Goal: Information Seeking & Learning: Check status

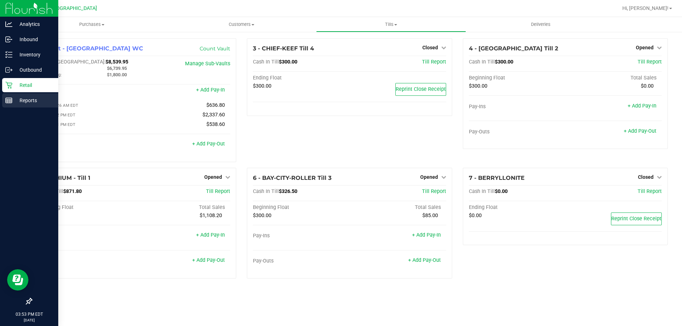
click at [33, 99] on p "Reports" at bounding box center [33, 100] width 43 height 9
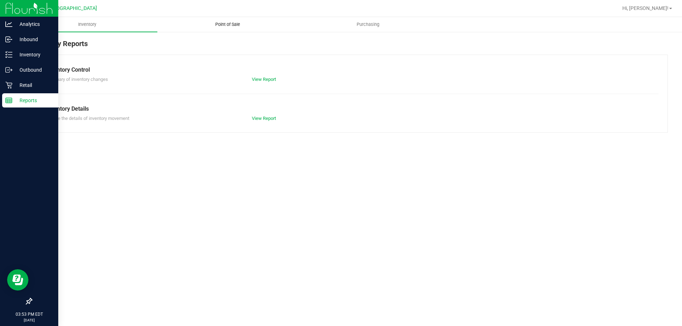
click at [235, 24] on span "Point of Sale" at bounding box center [228, 24] width 44 height 6
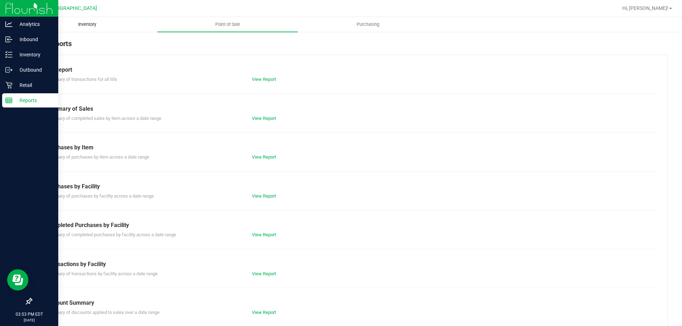
click at [78, 22] on span "Inventory" at bounding box center [87, 24] width 37 height 6
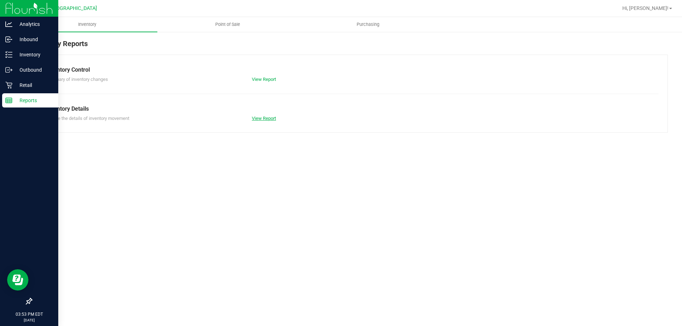
click at [262, 117] on link "View Report" at bounding box center [264, 118] width 24 height 5
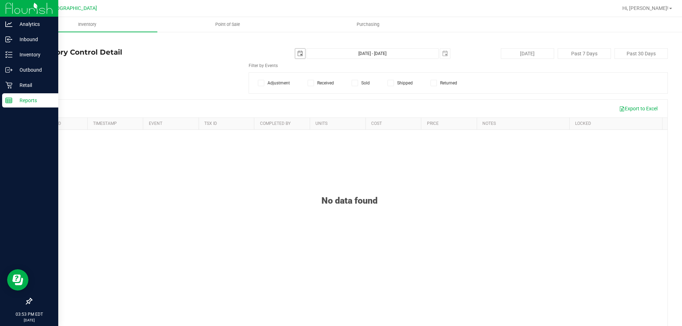
click at [297, 53] on span "select" at bounding box center [300, 54] width 6 height 6
click at [310, 136] on link "25" at bounding box center [308, 136] width 10 height 11
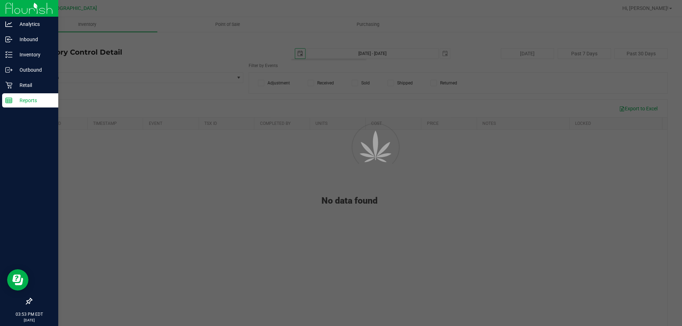
type input "[DATE]"
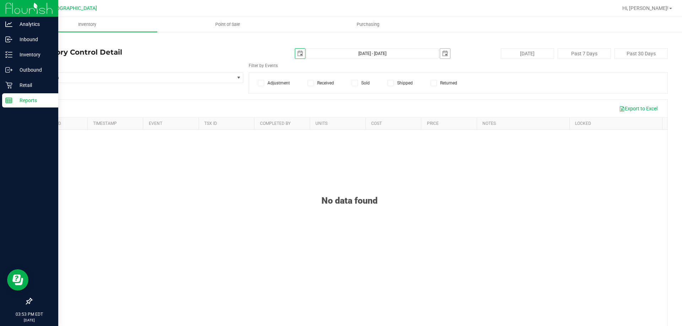
click at [442, 53] on span "select" at bounding box center [445, 54] width 6 height 6
click at [454, 135] on link "25" at bounding box center [453, 134] width 10 height 11
type input "[DATE] - [DATE]"
type input "[DATE]"
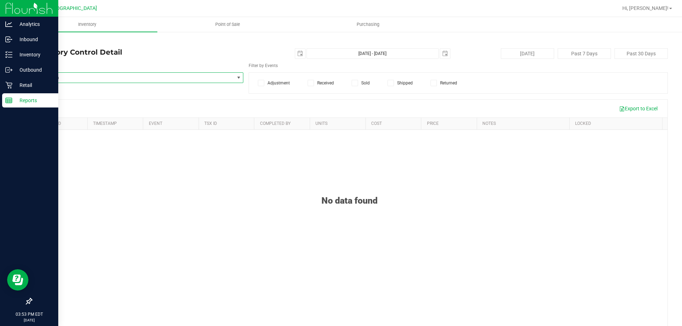
click at [140, 77] on span "Select Item" at bounding box center [133, 78] width 202 height 10
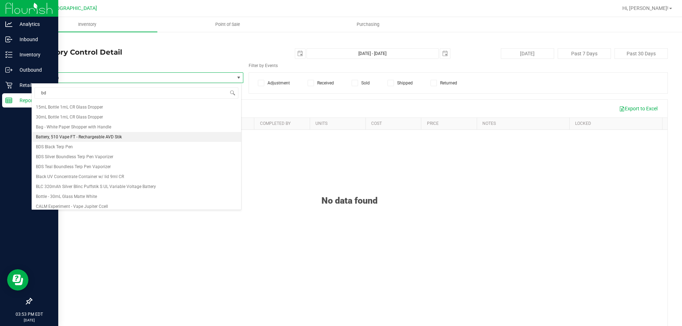
type input "bdl"
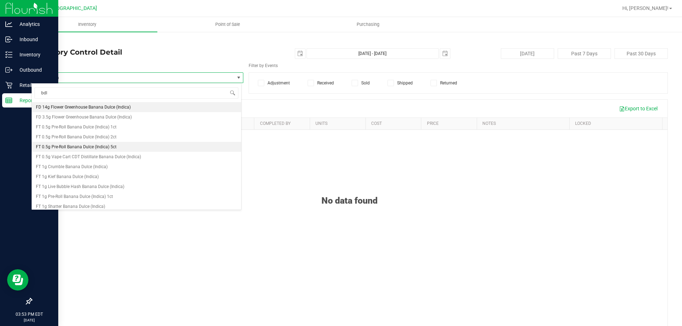
click at [114, 143] on li "FT 0.5g Pre-Roll Banana Dulce (Indica) 5ct" at bounding box center [136, 147] width 209 height 10
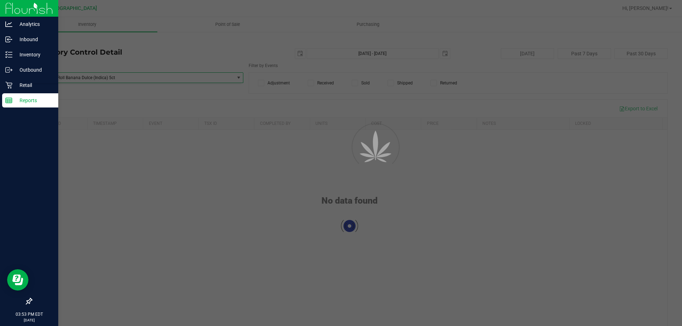
scroll to position [4046, 0]
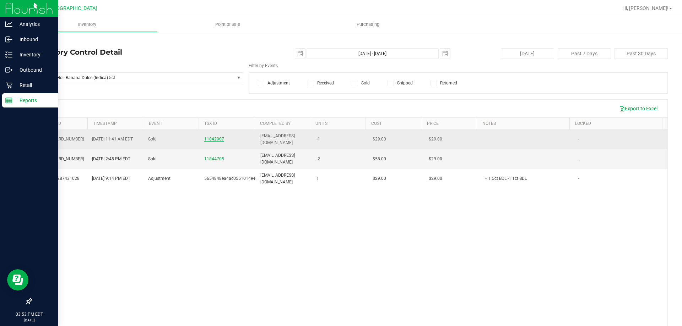
click at [209, 139] on span "11842907" at bounding box center [214, 139] width 20 height 5
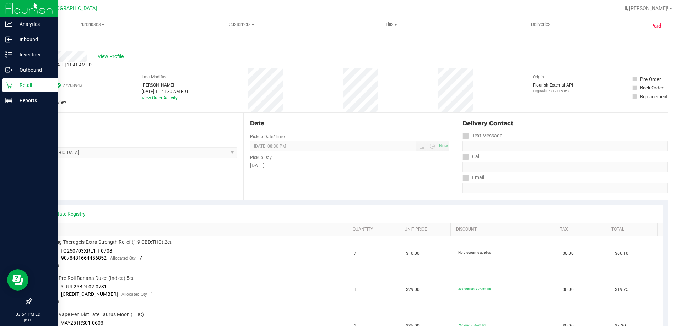
click at [171, 98] on link "View Order Activity" at bounding box center [160, 98] width 36 height 5
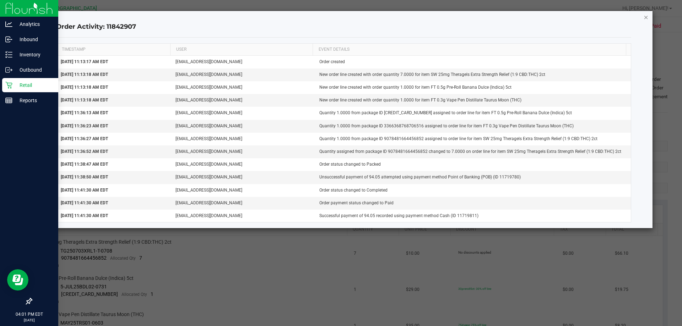
click at [647, 19] on icon "button" at bounding box center [645, 17] width 5 height 9
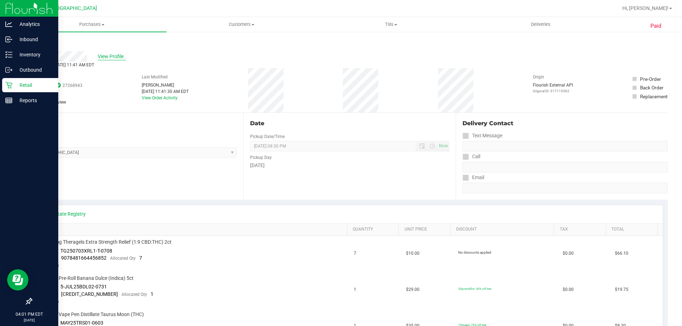
click at [108, 56] on span "View Profile" at bounding box center [112, 56] width 28 height 7
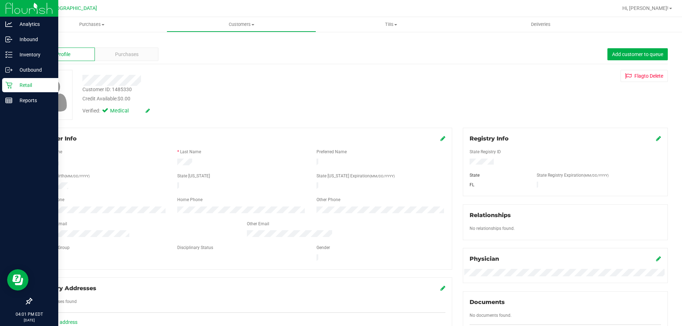
click at [102, 88] on div "Customer ID: 1485330" at bounding box center [106, 89] width 49 height 7
copy div "Customer ID: 1485330"
click at [9, 96] on div "Reports" at bounding box center [30, 100] width 56 height 14
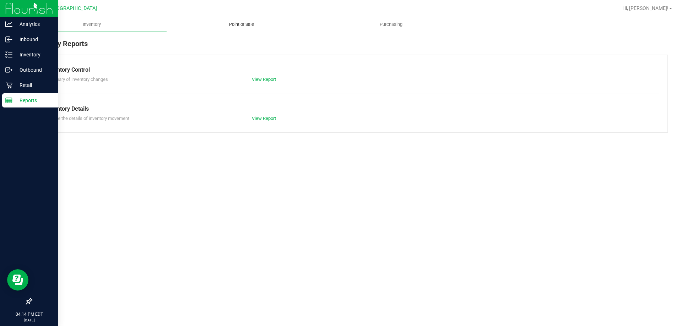
click at [252, 23] on span "Point of Sale" at bounding box center [241, 24] width 44 height 6
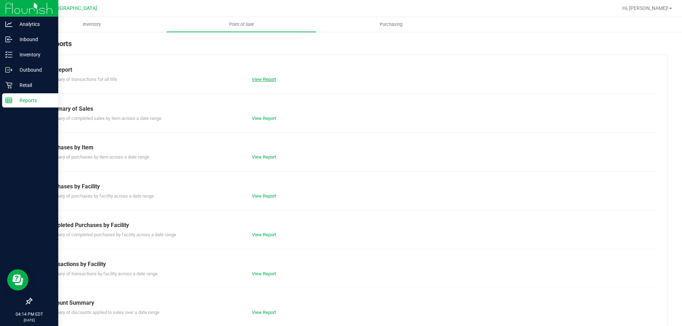
click at [267, 79] on link "View Report" at bounding box center [264, 79] width 24 height 5
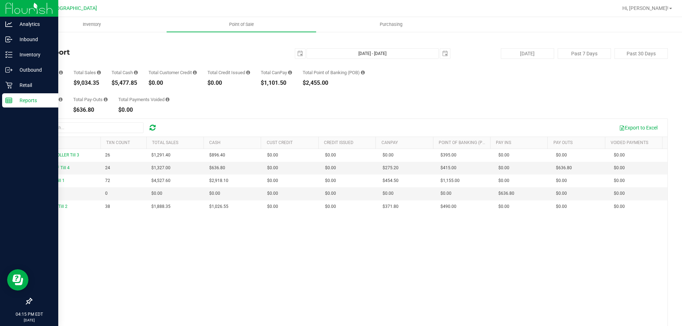
scroll to position [36, 0]
